Goal: Task Accomplishment & Management: Use online tool/utility

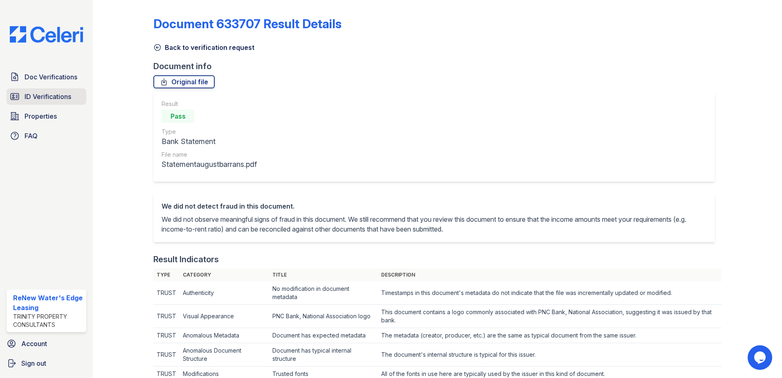
click at [53, 93] on span "ID Verifications" at bounding box center [48, 97] width 47 height 10
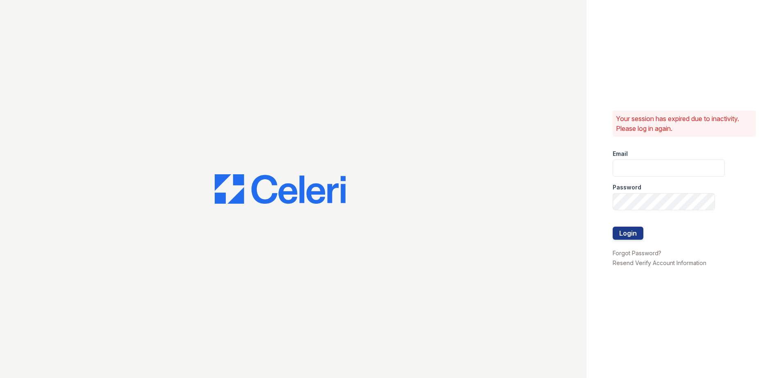
type input "renewwatersedge@trinity-pm.com"
click at [628, 230] on button "Login" at bounding box center [628, 233] width 31 height 13
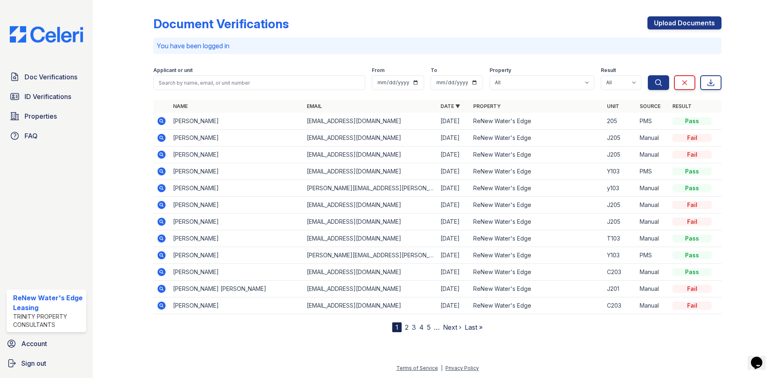
click at [160, 139] on icon at bounding box center [161, 138] width 8 height 8
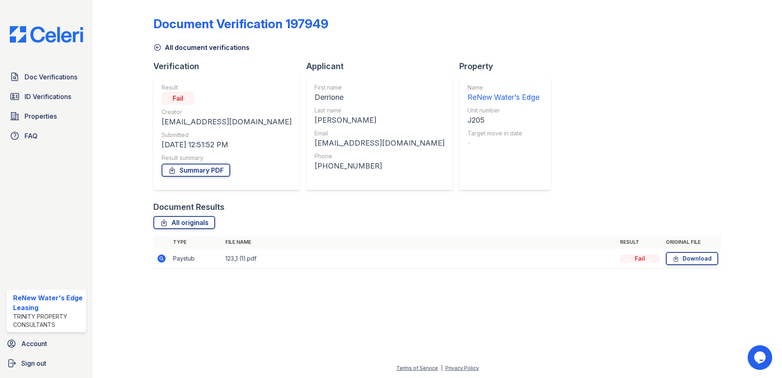
click at [160, 47] on icon at bounding box center [157, 47] width 8 height 8
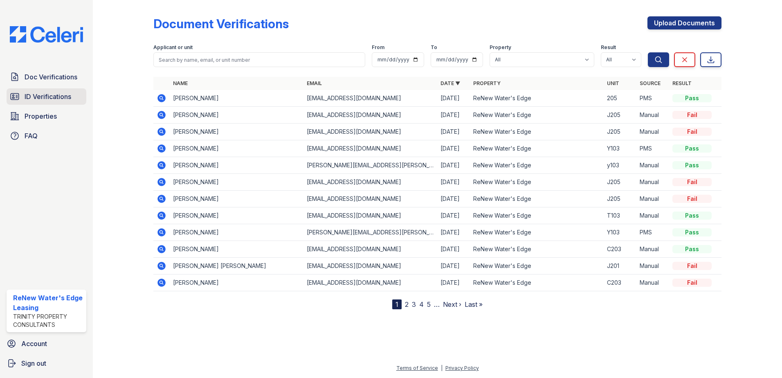
click at [42, 92] on span "ID Verifications" at bounding box center [48, 97] width 47 height 10
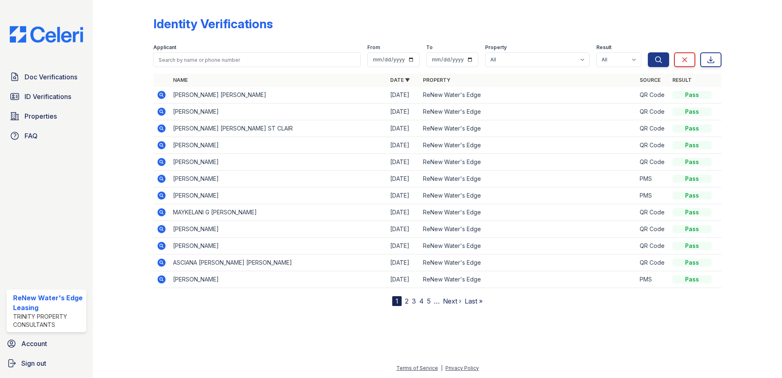
click at [158, 95] on icon at bounding box center [161, 95] width 8 height 8
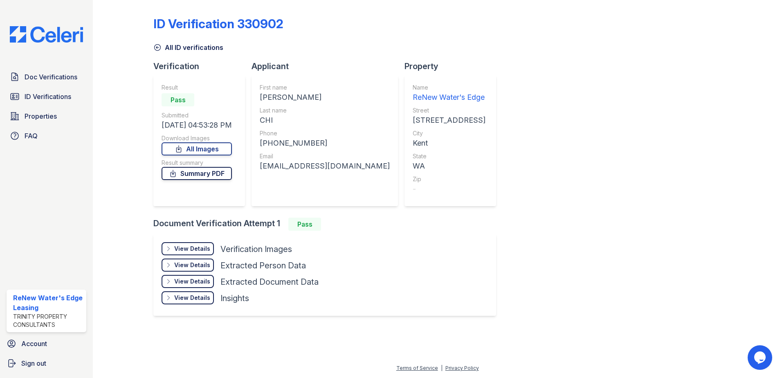
click at [189, 174] on link "Summary PDF" at bounding box center [197, 173] width 70 height 13
click at [170, 248] on icon at bounding box center [168, 248] width 7 height 7
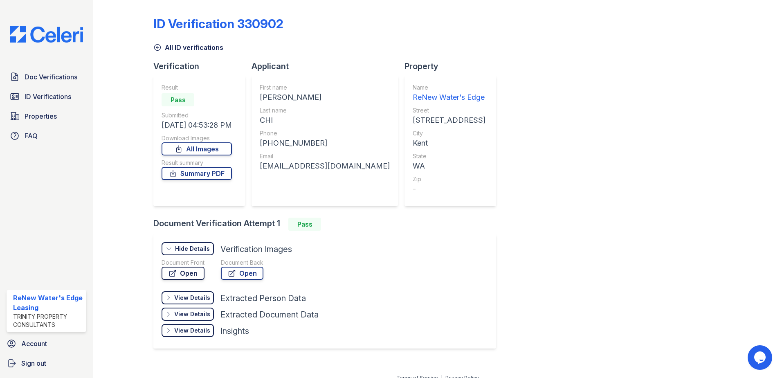
click at [174, 274] on icon at bounding box center [173, 273] width 8 height 8
